Goal: Task Accomplishment & Management: Complete application form

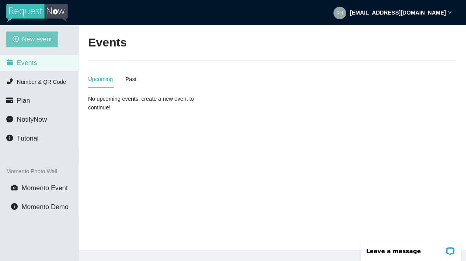
click at [38, 41] on span "New event" at bounding box center [37, 39] width 30 height 10
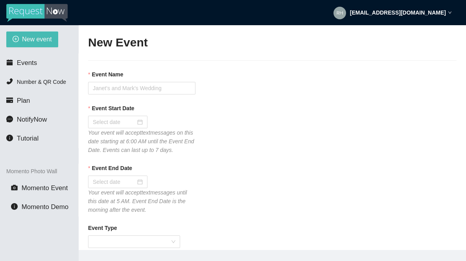
type textarea "If you liked our DJ leave a tip @ [URL][DOMAIN_NAME] & Thank you for Singing Ka…"
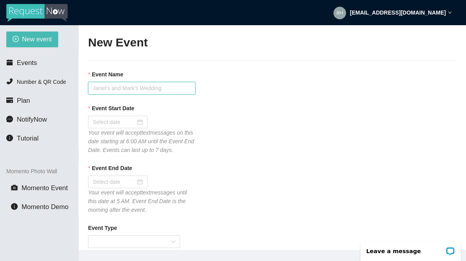
click at [110, 89] on input "Event Name" at bounding box center [141, 88] width 107 height 13
type input "Tavern 14 [DATE] Karaoke"
click at [103, 120] on input "Event Start Date" at bounding box center [114, 122] width 43 height 9
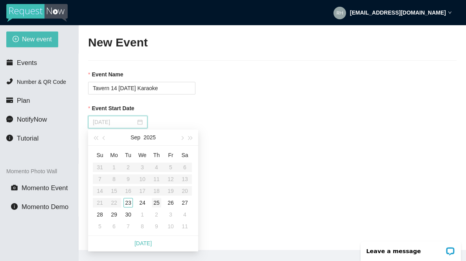
type input "[DATE]"
click at [130, 204] on div "23" at bounding box center [127, 202] width 9 height 9
type input "[DATE]"
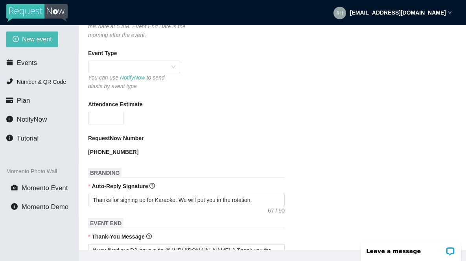
scroll to position [175, 0]
click at [174, 72] on span at bounding box center [134, 67] width 83 height 12
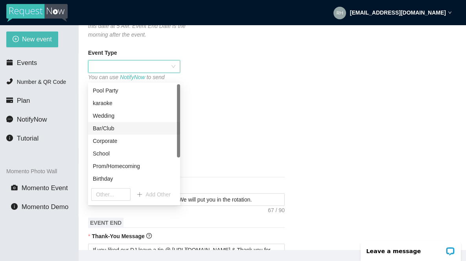
scroll to position [38, 0]
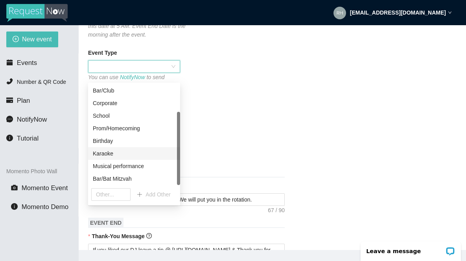
click at [110, 153] on div "Karaoke" at bounding box center [134, 153] width 83 height 9
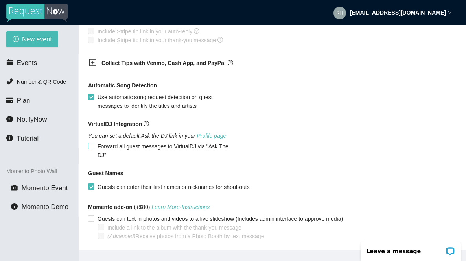
scroll to position [502, 0]
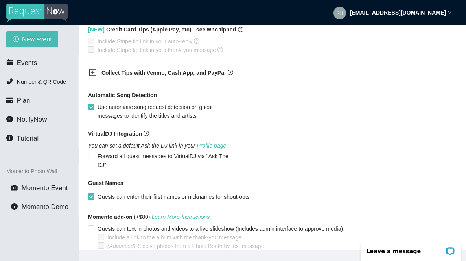
click at [94, 76] on icon "plus-square" at bounding box center [93, 72] width 8 height 8
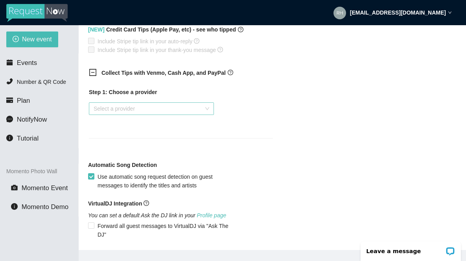
click at [115, 114] on input "search" at bounding box center [149, 109] width 110 height 12
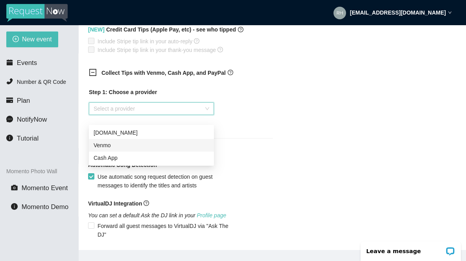
click at [107, 149] on div "Venmo" at bounding box center [152, 145] width 116 height 9
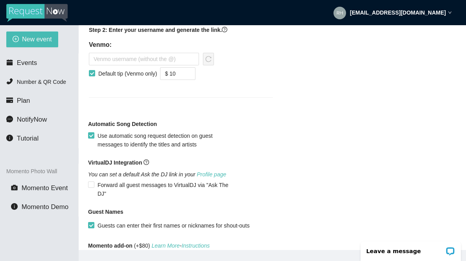
scroll to position [597, 0]
click at [141, 65] on input "text" at bounding box center [144, 58] width 110 height 13
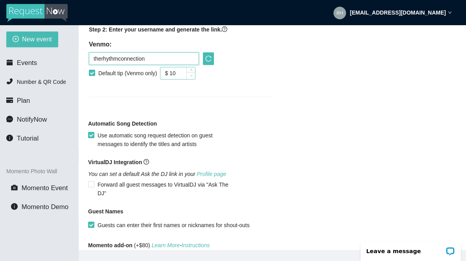
type input "therhythmconnection"
click at [193, 77] on icon "down" at bounding box center [191, 75] width 3 height 3
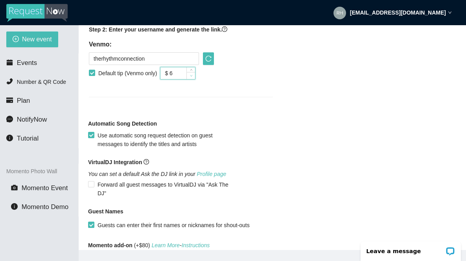
type input "$ 5"
click at [193, 77] on icon "down" at bounding box center [191, 75] width 3 height 3
click at [210, 62] on icon "reload" at bounding box center [208, 58] width 6 height 6
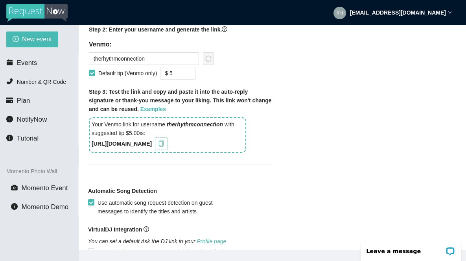
click at [164, 147] on icon "copy" at bounding box center [161, 143] width 6 height 6
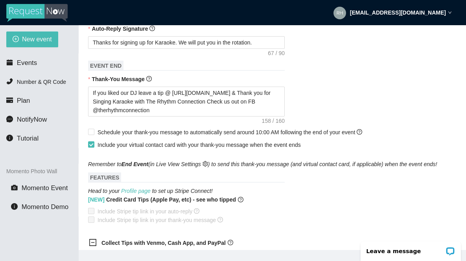
scroll to position [329, 0]
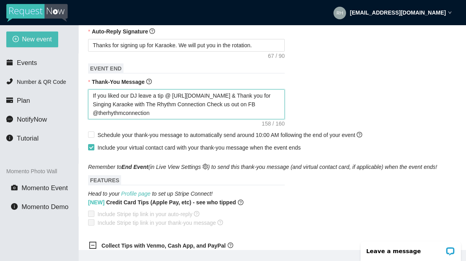
drag, startPoint x: 238, startPoint y: 104, endPoint x: 174, endPoint y: 101, distance: 64.1
click at [174, 101] on textarea "If you liked our DJ leave a tip @ [URL][DOMAIN_NAME] & Thank you for Singing Ka…" at bounding box center [186, 104] width 197 height 30
paste textarea "ISWA8"
type textarea "If you liked our DJ leave a tip @ [URL][DOMAIN_NAME] & Thank you for Singing Ka…"
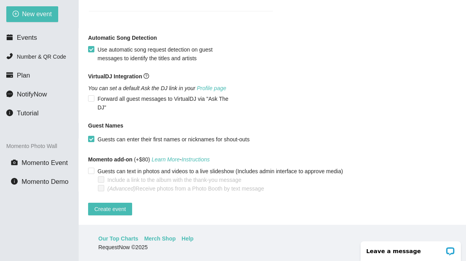
scroll to position [25, 0]
type textarea "If you liked our DJ leave a tip @ [URL][DOMAIN_NAME] & Thank you for Singing Ka…"
click at [107, 206] on span "Create event" at bounding box center [109, 208] width 31 height 9
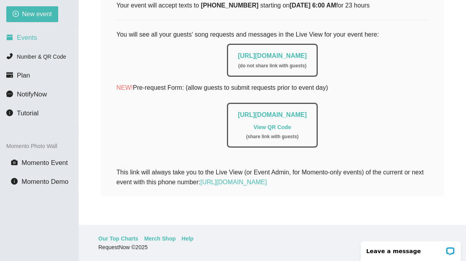
click at [31, 40] on span "Events" at bounding box center [27, 37] width 20 height 7
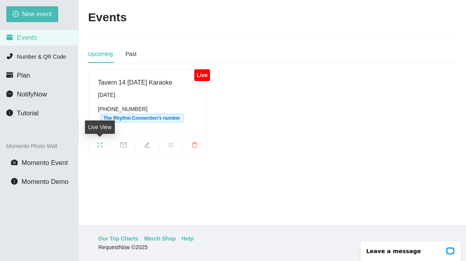
click at [100, 145] on icon "fullscreen" at bounding box center [100, 144] width 6 height 6
